Goal: Find specific page/section: Find specific page/section

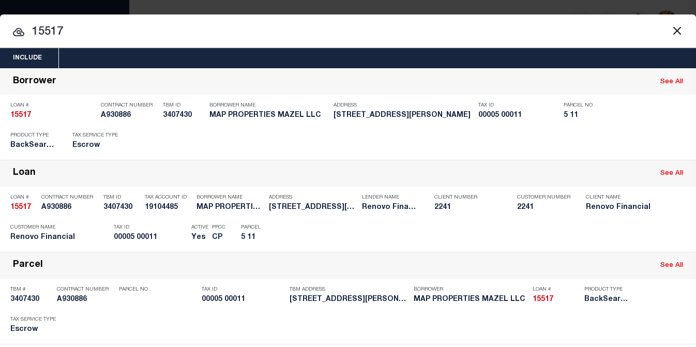
click at [463, 28] on input "15517" at bounding box center [348, 32] width 696 height 18
click at [670, 27] on button "Close" at bounding box center [676, 30] width 13 height 13
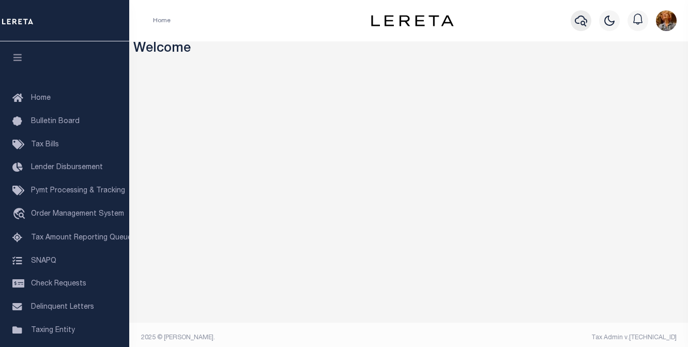
click at [581, 24] on icon "button" at bounding box center [581, 21] width 12 height 11
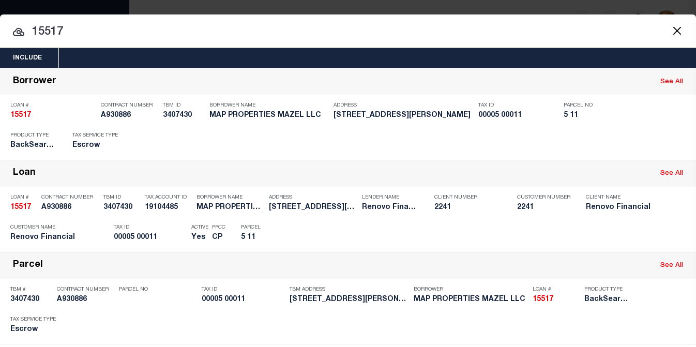
drag, startPoint x: 78, startPoint y: 34, endPoint x: -19, endPoint y: 29, distance: 96.2
click at [0, 29] on html "Home Profile" at bounding box center [348, 176] width 696 height 353
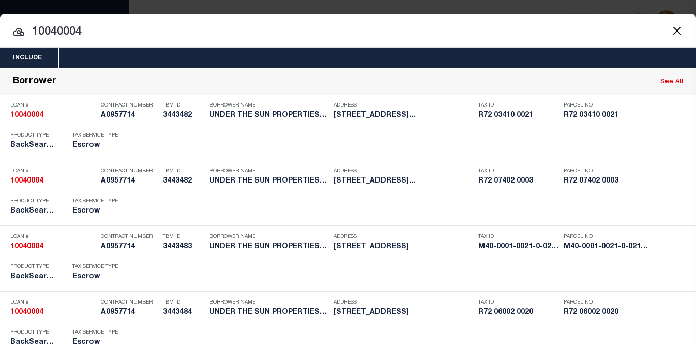
click at [670, 29] on button "Close" at bounding box center [676, 30] width 13 height 13
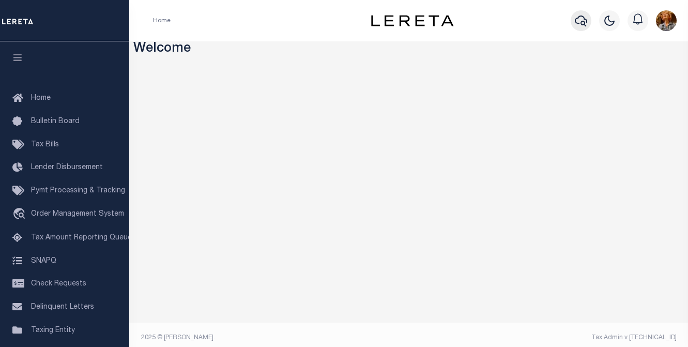
click at [575, 21] on icon "button" at bounding box center [581, 21] width 12 height 11
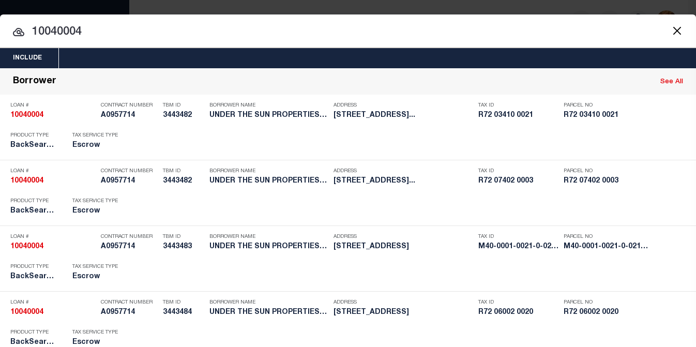
drag, startPoint x: 95, startPoint y: 31, endPoint x: -26, endPoint y: 30, distance: 120.9
click at [0, 30] on html "Home Profile" at bounding box center [348, 176] width 696 height 353
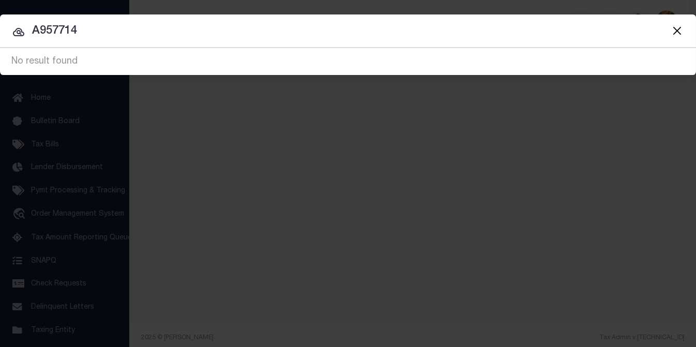
drag, startPoint x: 86, startPoint y: 29, endPoint x: -4, endPoint y: 23, distance: 90.6
click at [0, 23] on html "Home Profile" at bounding box center [348, 176] width 696 height 353
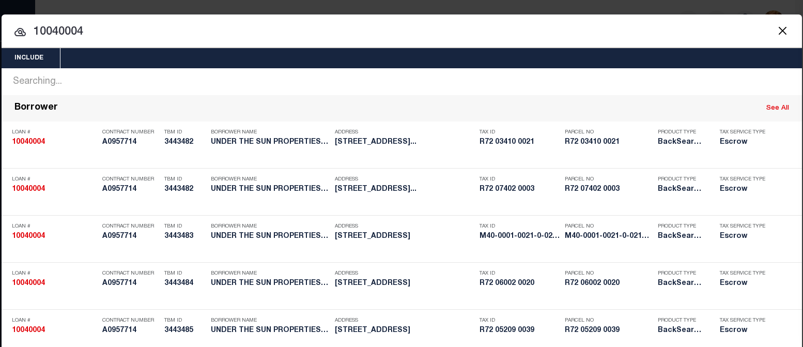
click at [695, 8] on div "Include Loans TBM Customers Borrowers Payments (Lender Non-Disb) Payments (Lend…" at bounding box center [401, 173] width 803 height 347
drag, startPoint x: 578, startPoint y: 4, endPoint x: 1145, endPoint y: 56, distance: 568.8
click at [695, 56] on html "Home Profile" at bounding box center [401, 274] width 803 height 548
drag, startPoint x: 98, startPoint y: 29, endPoint x: 8, endPoint y: 28, distance: 89.4
click at [8, 28] on input "10040004" at bounding box center [402, 32] width 800 height 18
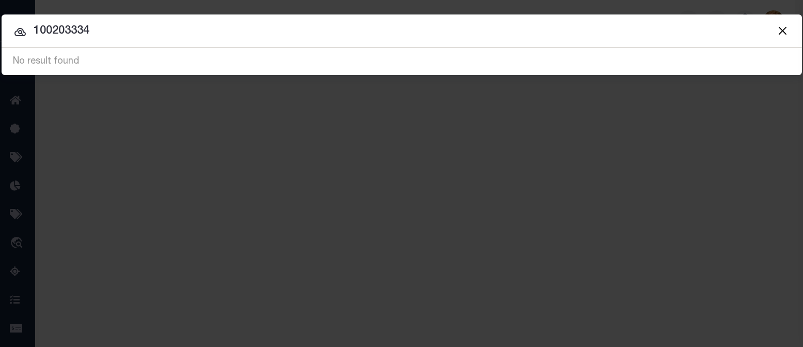
drag, startPoint x: 77, startPoint y: 28, endPoint x: 124, endPoint y: 13, distance: 48.9
click at [78, 28] on input "100203334" at bounding box center [402, 31] width 800 height 18
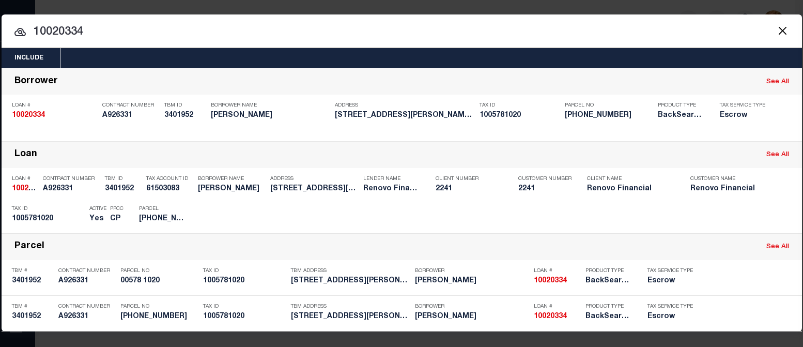
type input "10020334"
